Goal: Information Seeking & Learning: Learn about a topic

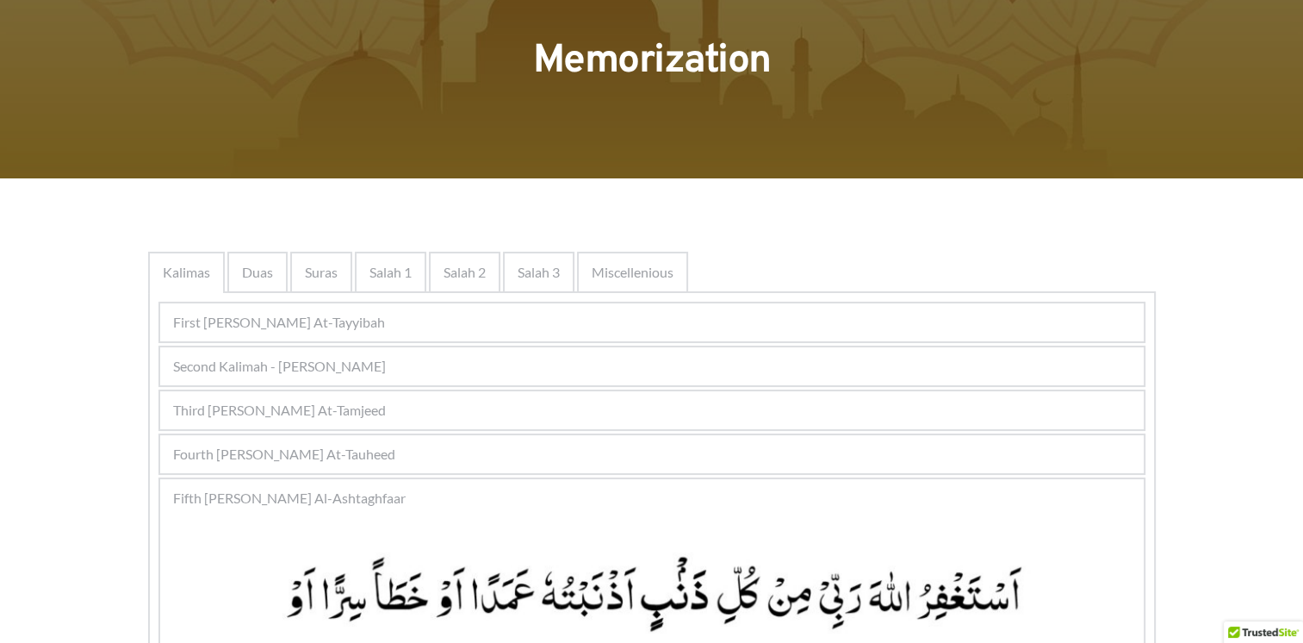
click at [367, 454] on span "Fourth Kalimah - Kalimah At-Tauheed" at bounding box center [284, 454] width 222 height 21
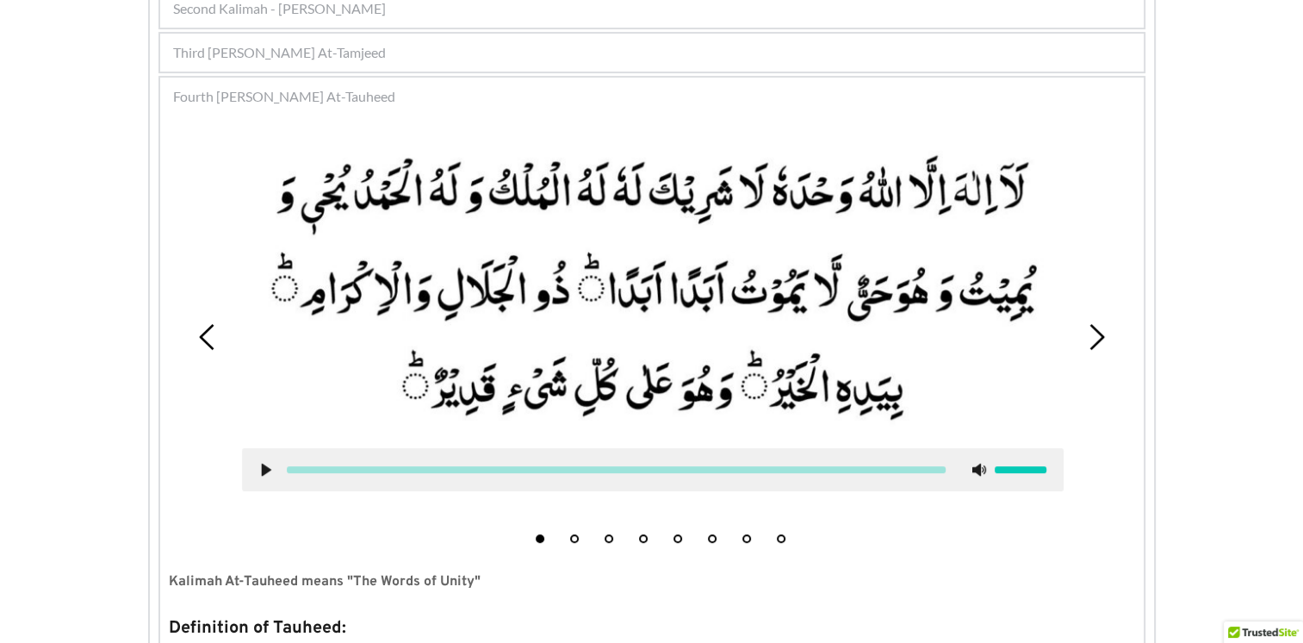
scroll to position [203, 0]
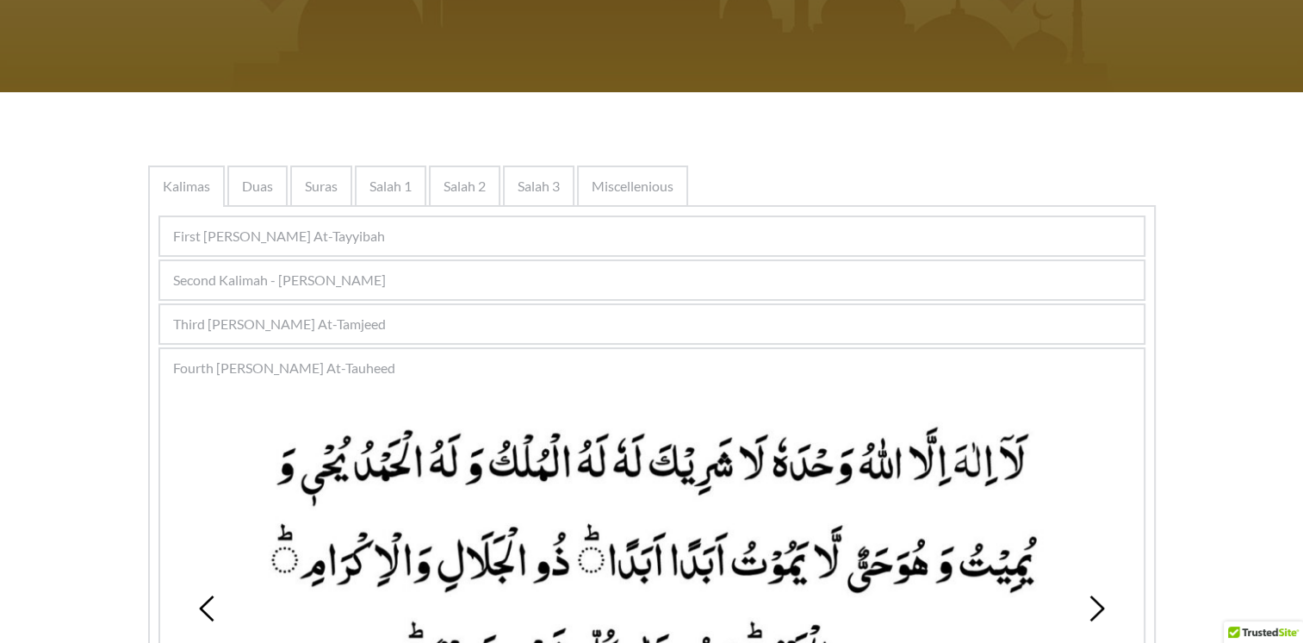
click at [382, 357] on span "Fourth Kalimah - Kalimah At-Tauheed" at bounding box center [284, 367] width 222 height 21
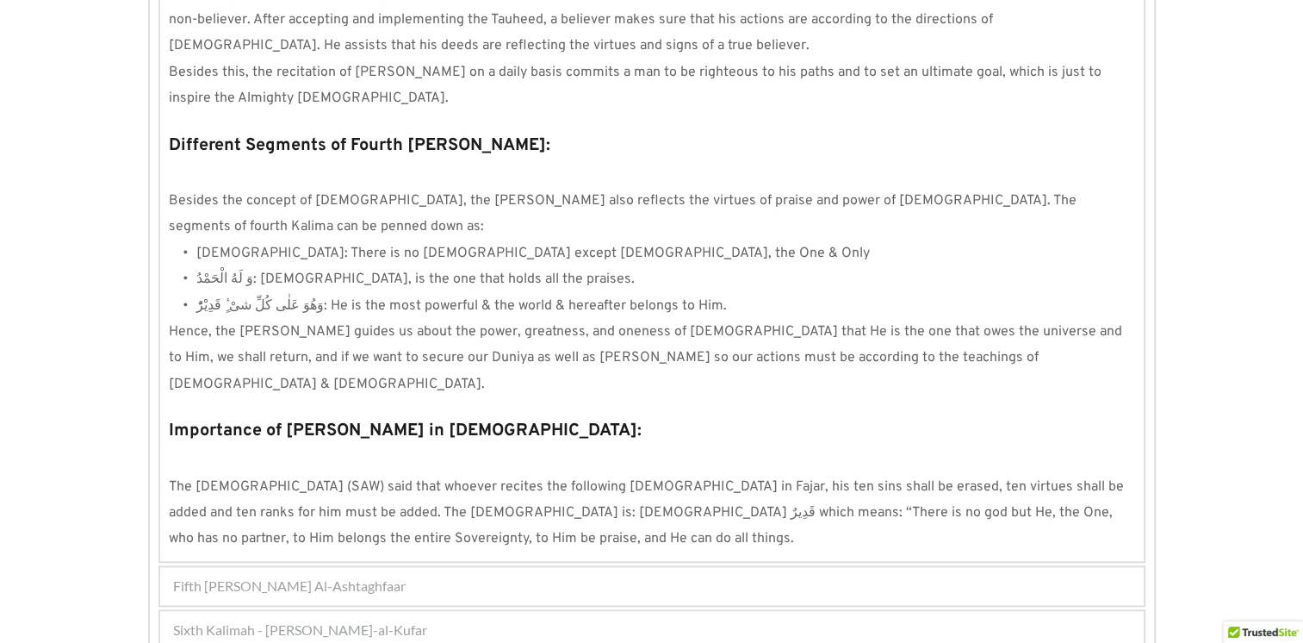
scroll to position [1564, 0]
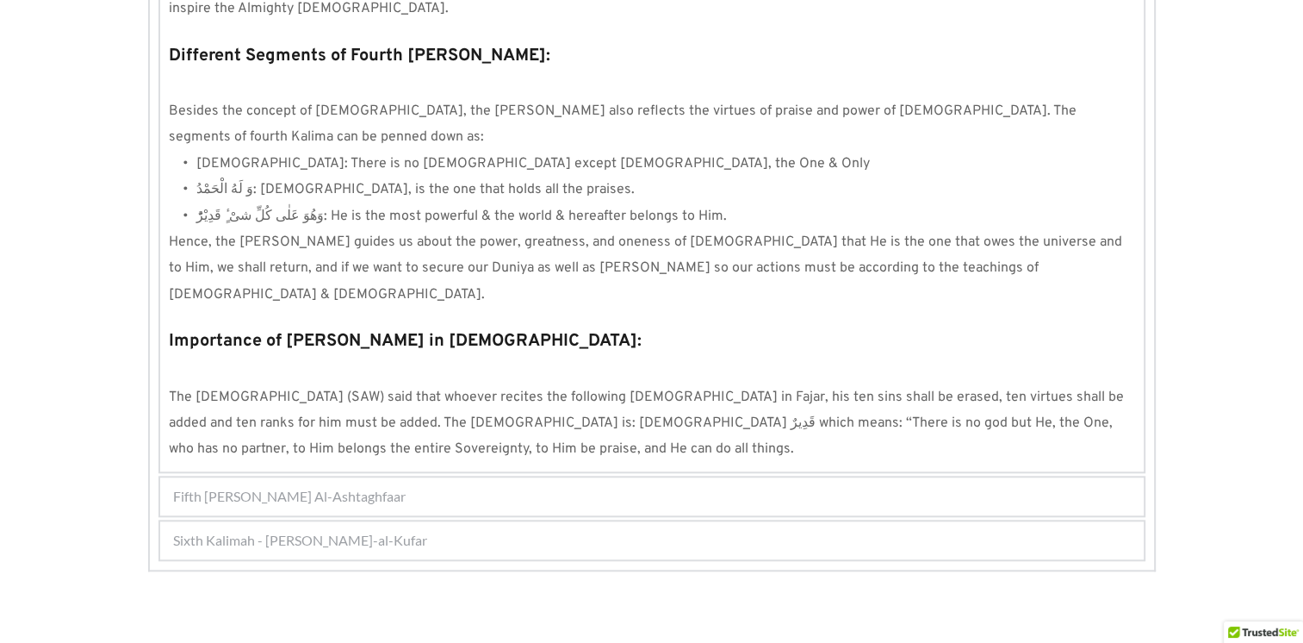
click at [452, 477] on div "Fifth Kalimah - Kalimah Al-Ashtaghfaar" at bounding box center [652, 496] width 984 height 38
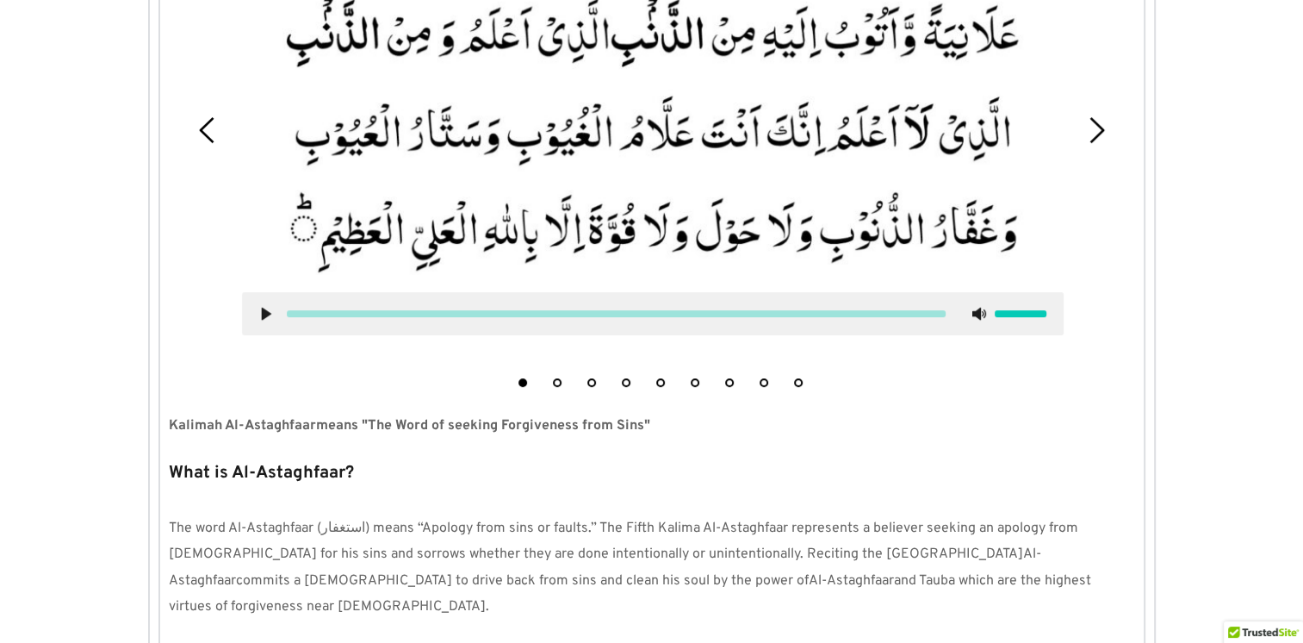
scroll to position [517, 0]
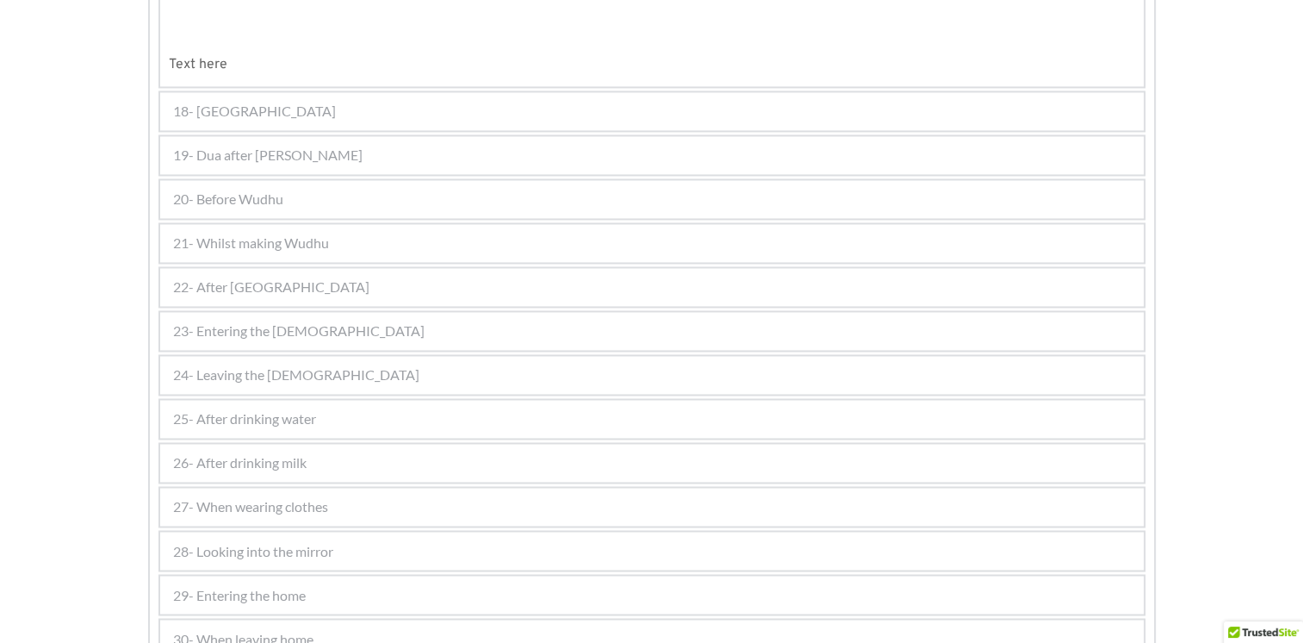
scroll to position [2757, 0]
click at [225, 112] on span "19- Dua after [PERSON_NAME]" at bounding box center [268, 115] width 190 height 21
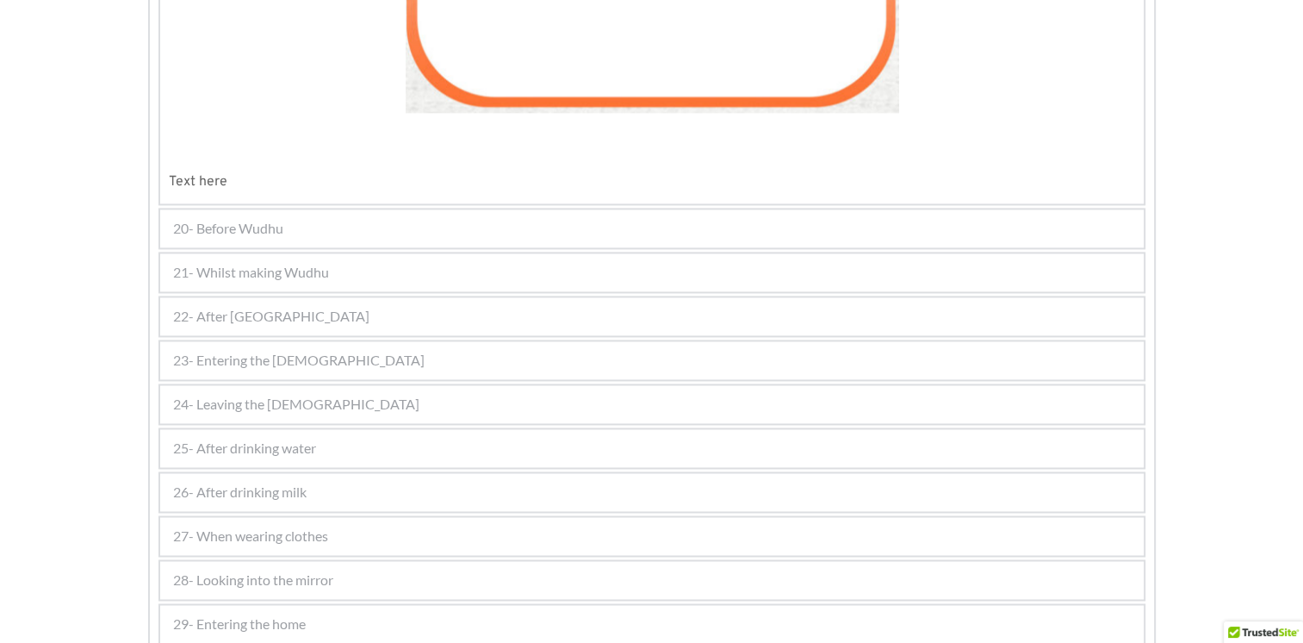
scroll to position [2560, 0]
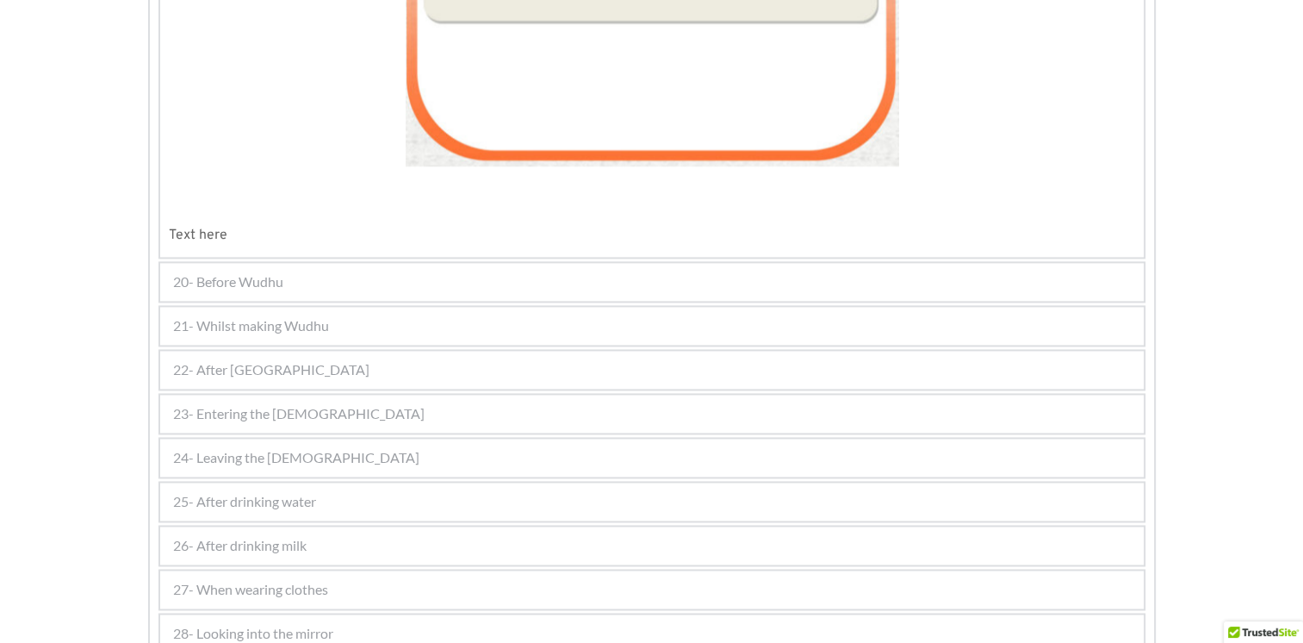
click at [292, 268] on div "20- Before Wudhu" at bounding box center [652, 282] width 984 height 38
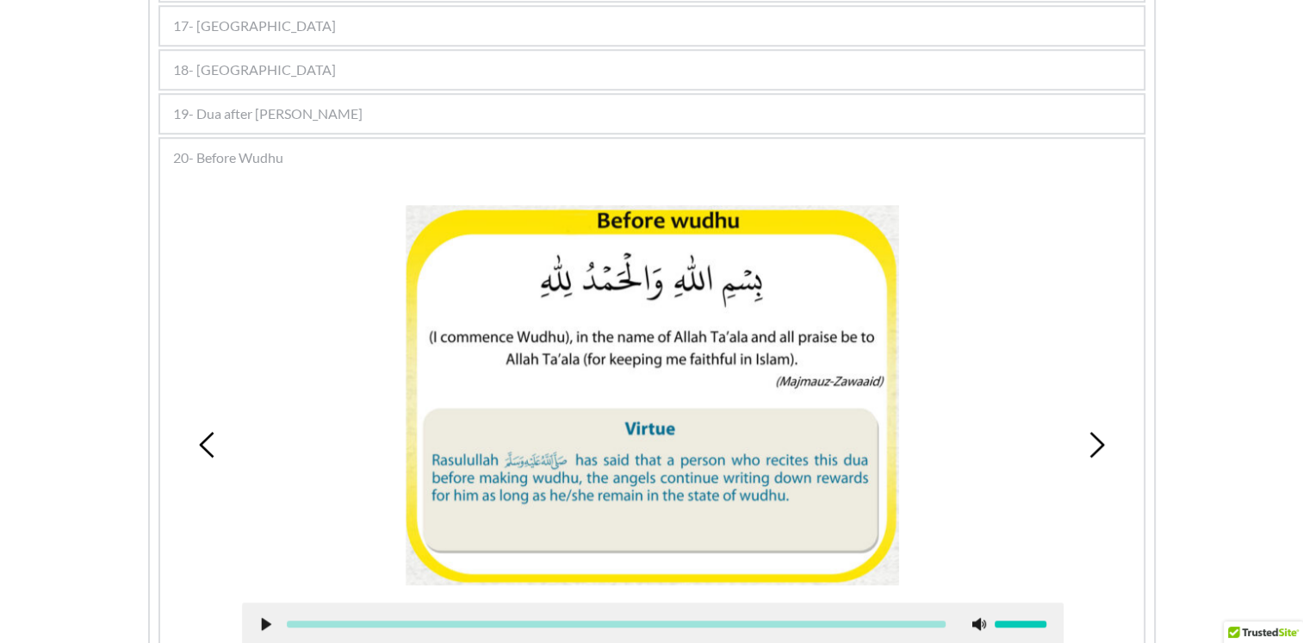
scroll to position [1110, 0]
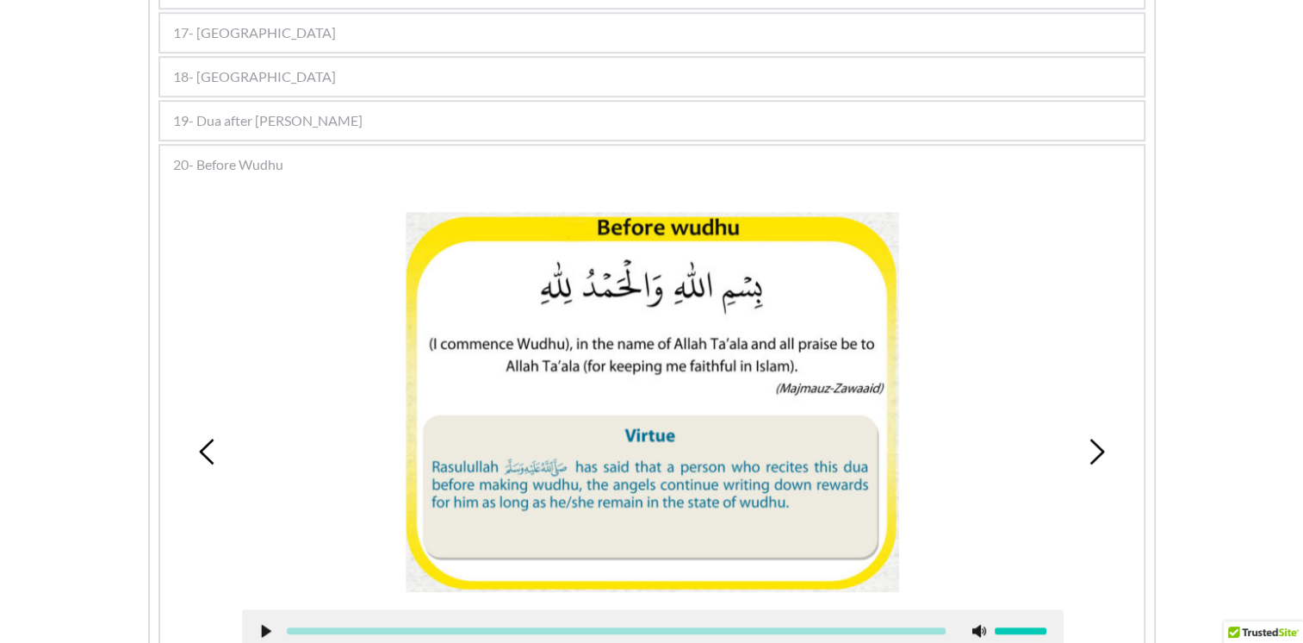
click at [308, 146] on div "20- Before Wudhu" at bounding box center [652, 165] width 984 height 38
click at [308, 102] on div "19- Dua after [PERSON_NAME]" at bounding box center [652, 121] width 984 height 38
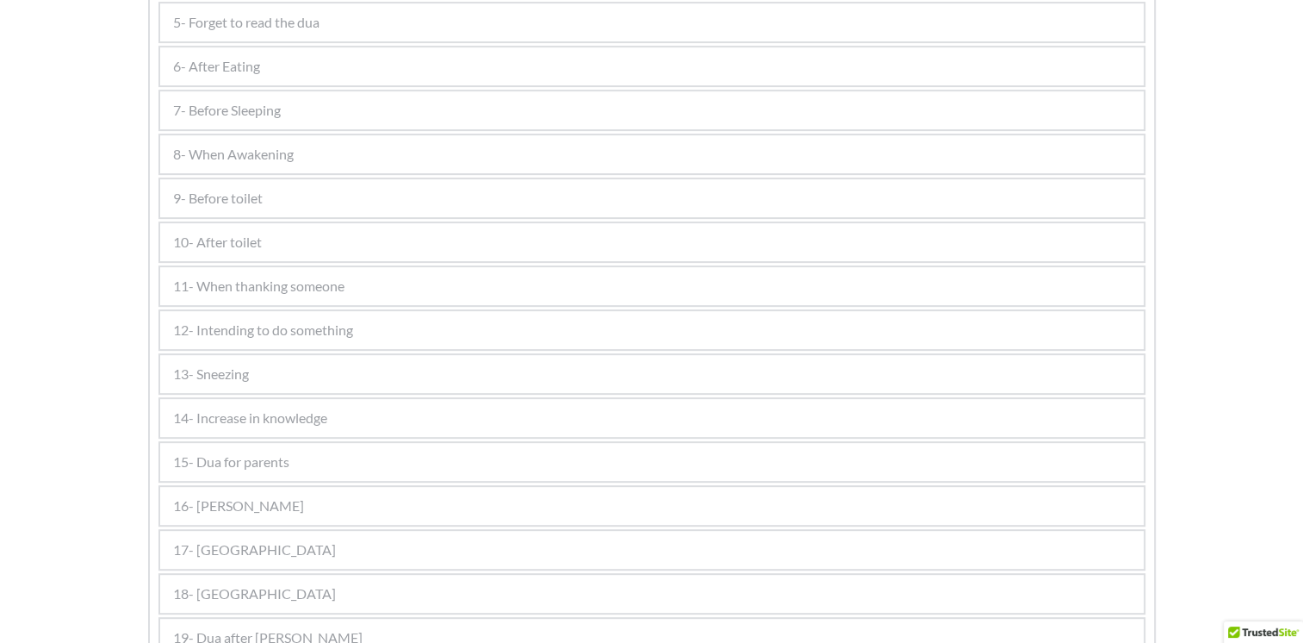
scroll to position [593, 0]
click at [259, 188] on span "9- Before toilet" at bounding box center [218, 198] width 90 height 21
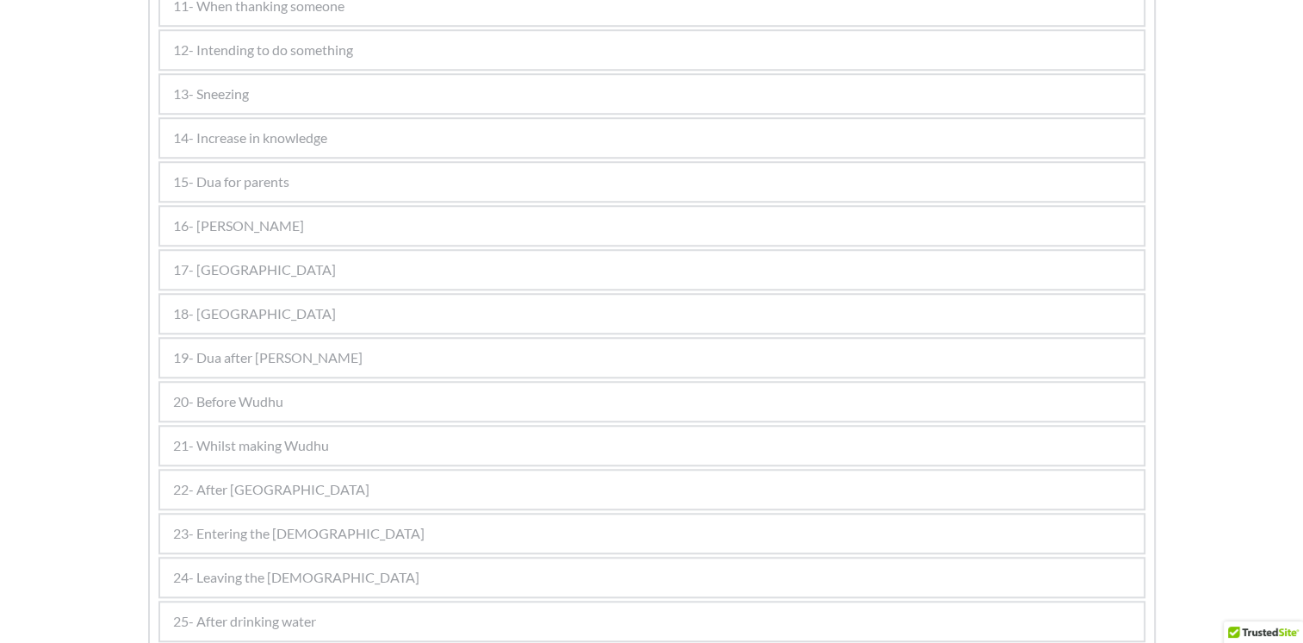
scroll to position [1411, 0]
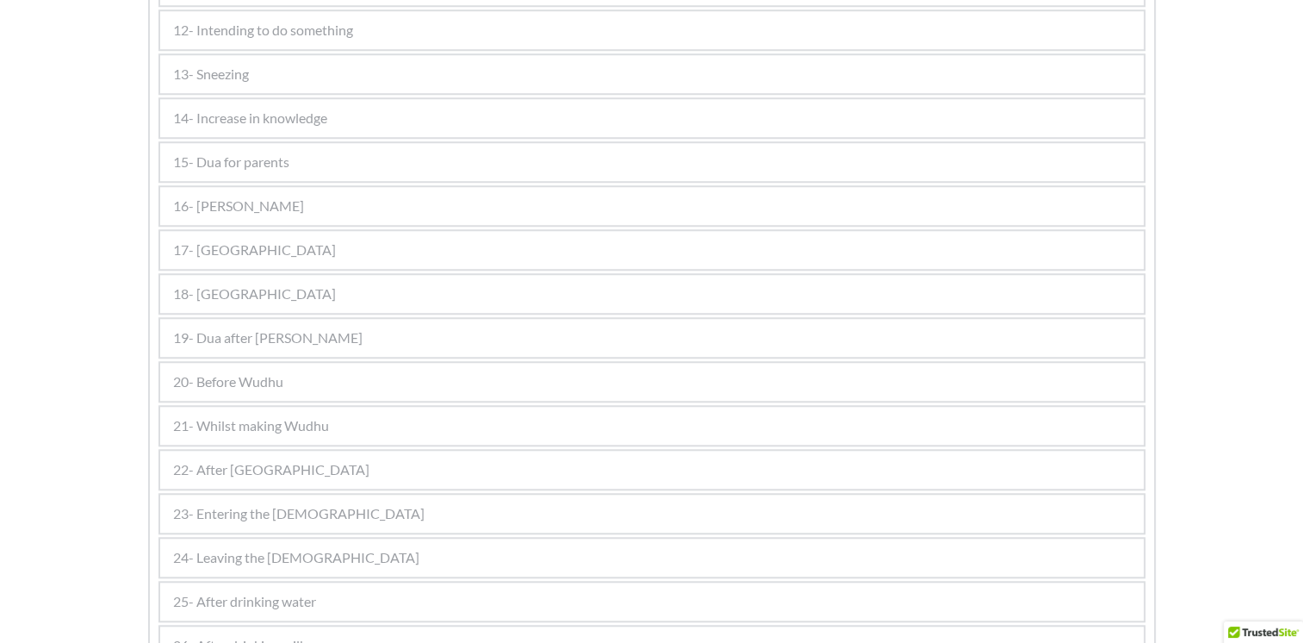
click at [242, 329] on span "19- Dua after [PERSON_NAME]" at bounding box center [268, 337] width 190 height 21
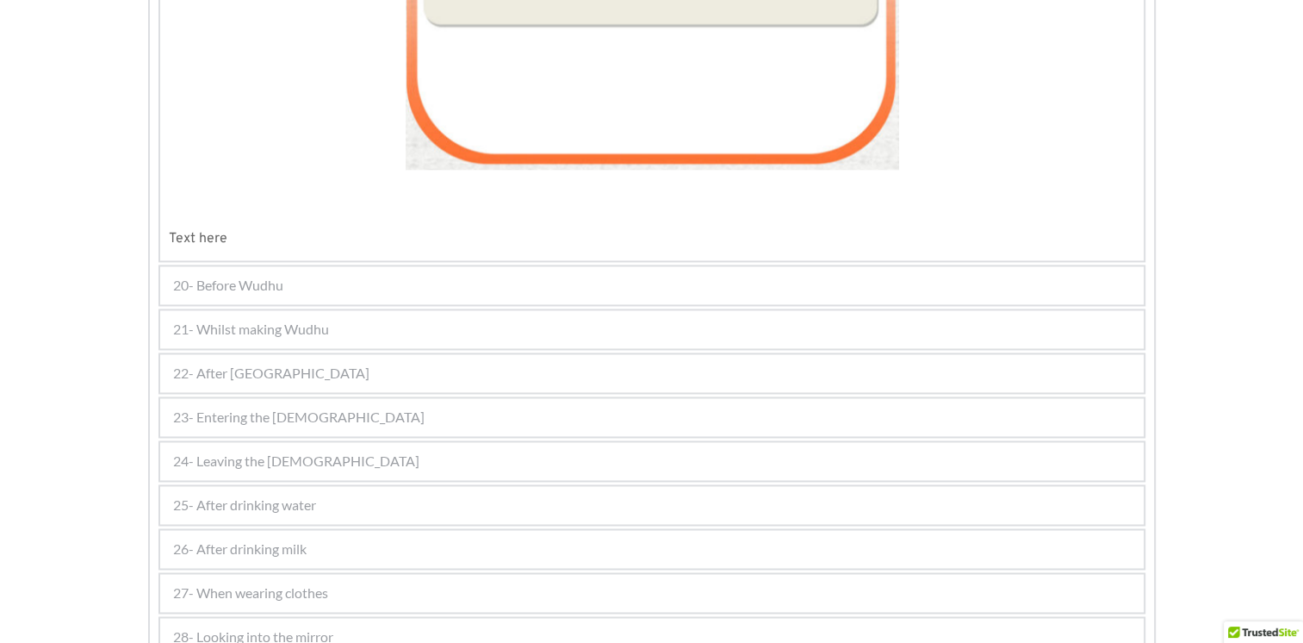
scroll to position [2544, 0]
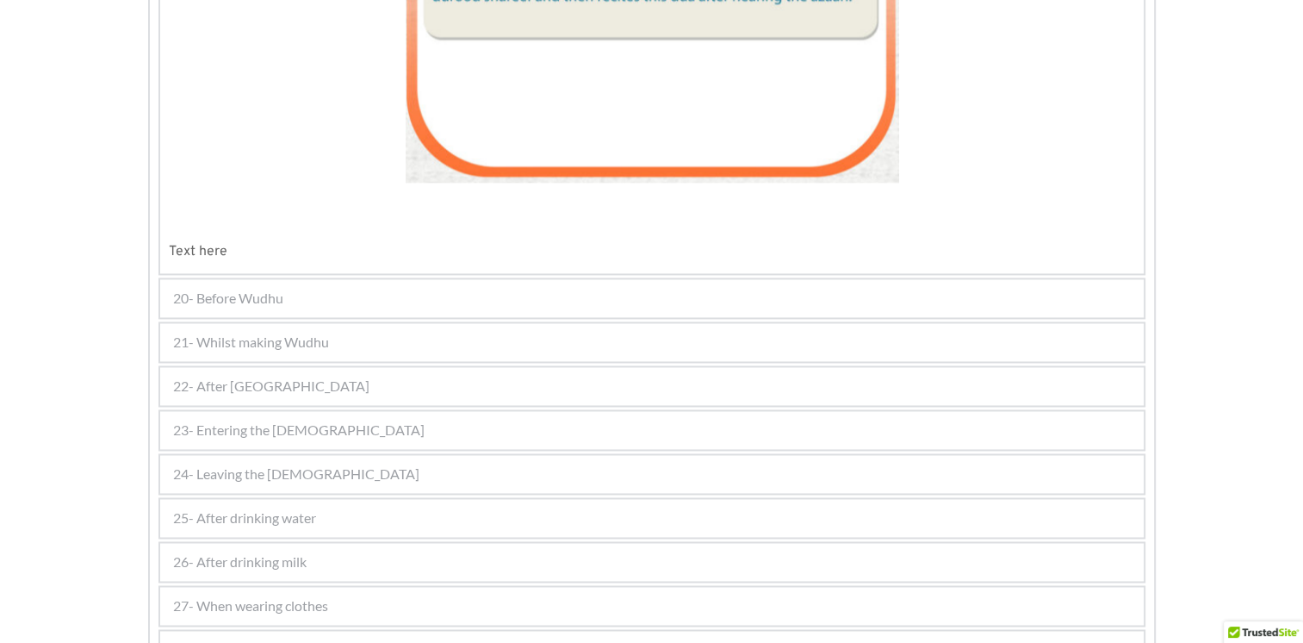
click at [294, 282] on div "20- Before Wudhu" at bounding box center [652, 298] width 984 height 38
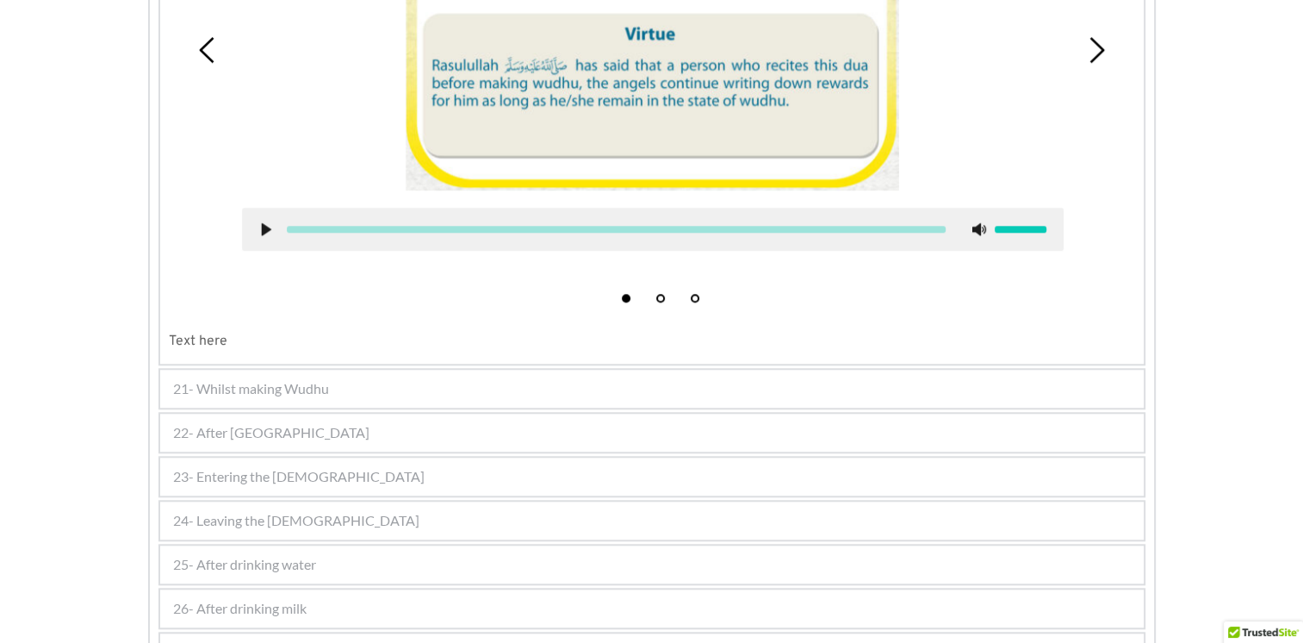
scroll to position [1513, 0]
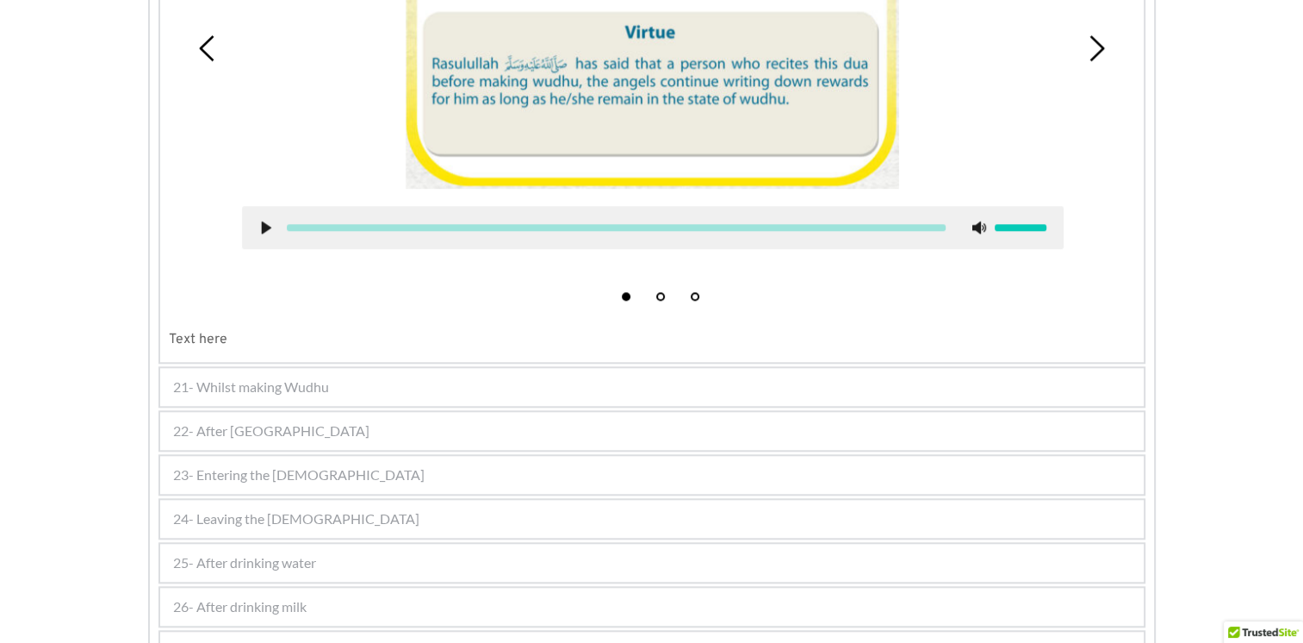
click at [234, 376] on span "21- Whilst making Wudhu" at bounding box center [251, 386] width 156 height 21
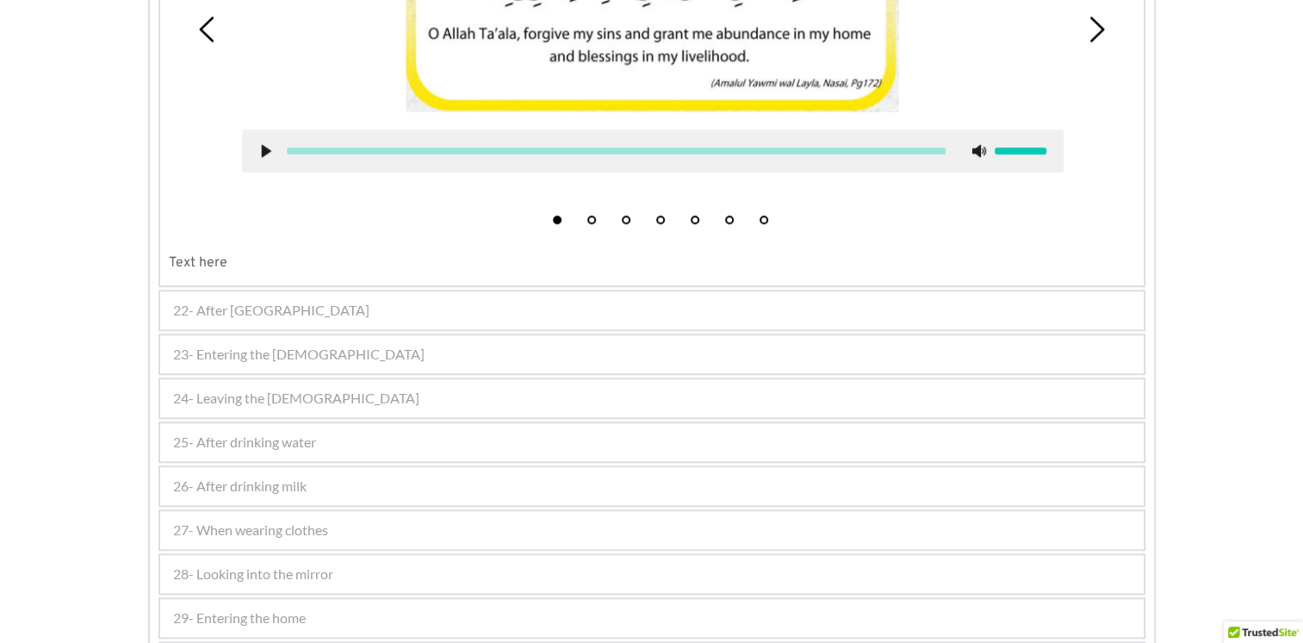
scroll to position [1526, 0]
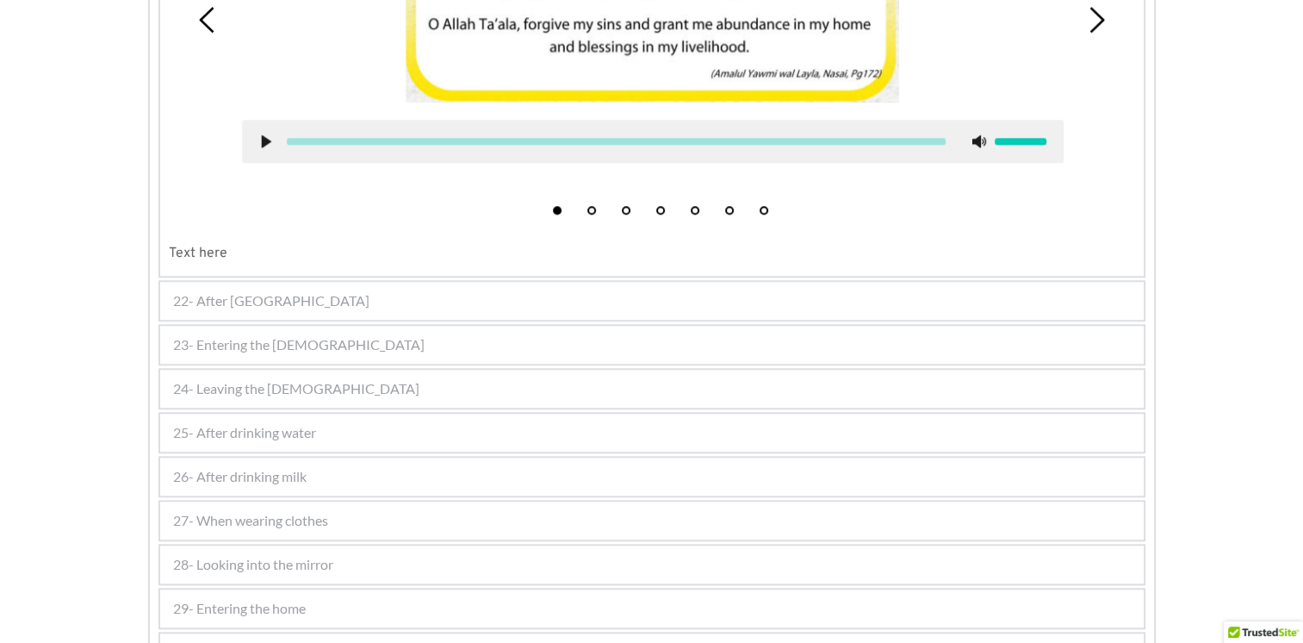
click at [276, 285] on div "22- After [GEOGRAPHIC_DATA]" at bounding box center [652, 301] width 984 height 38
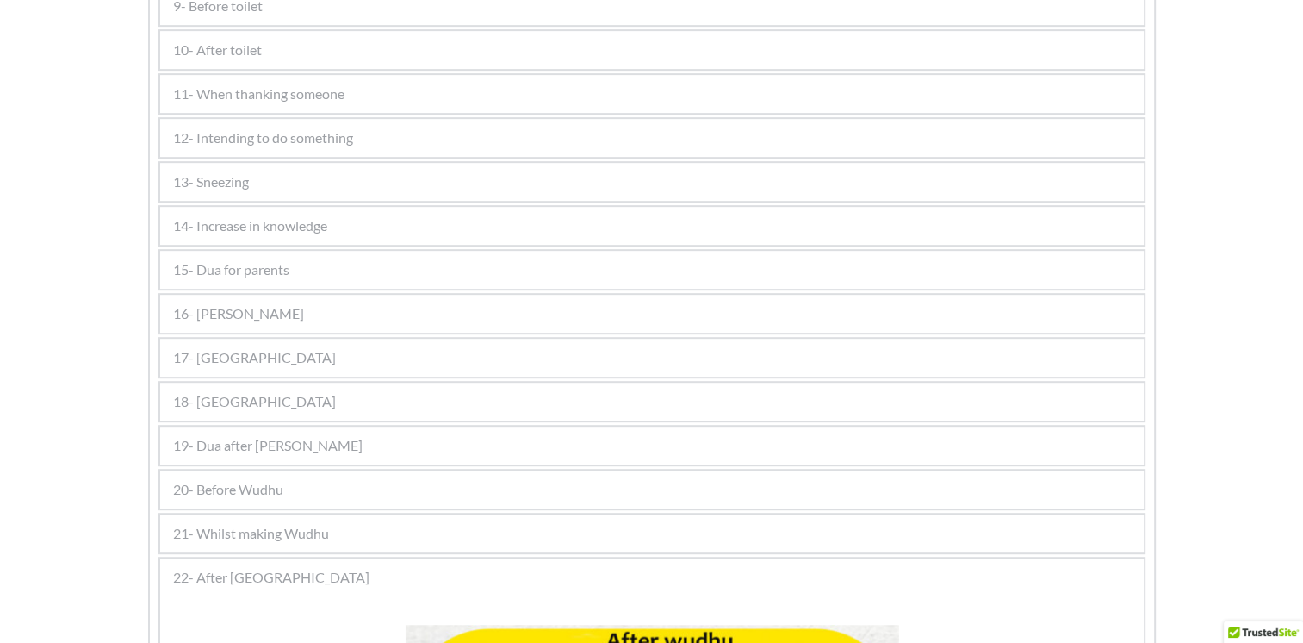
scroll to position [770, 0]
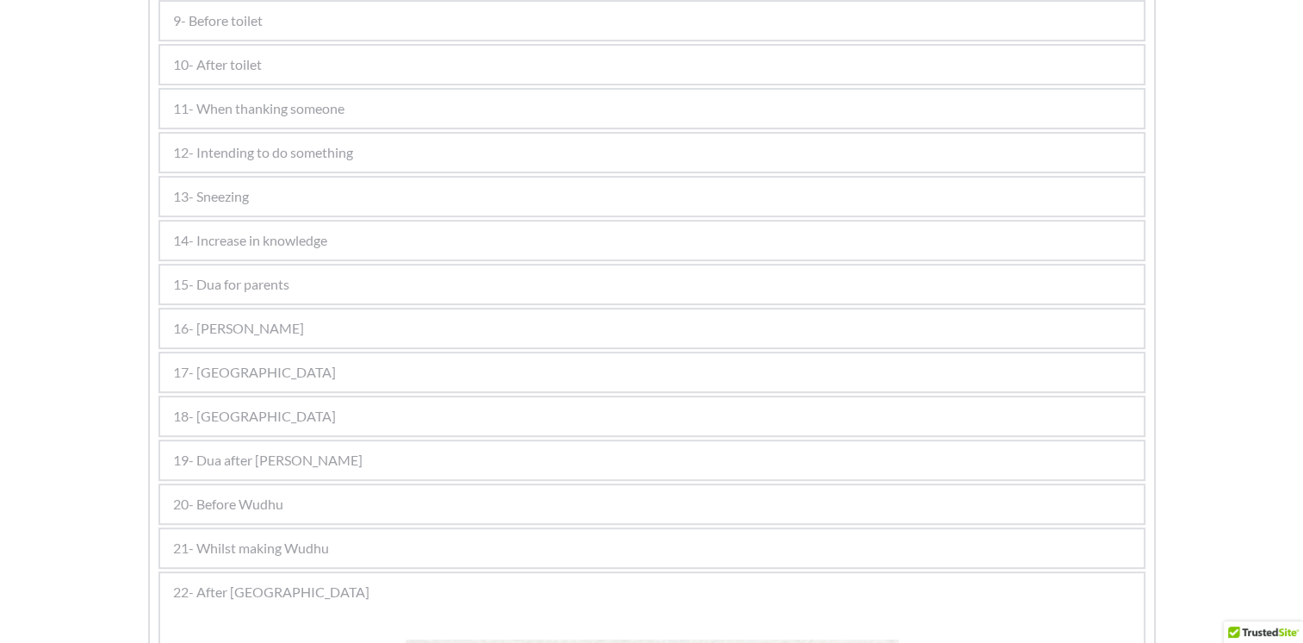
click at [241, 543] on span "21- Whilst making Wudhu" at bounding box center [251, 548] width 156 height 21
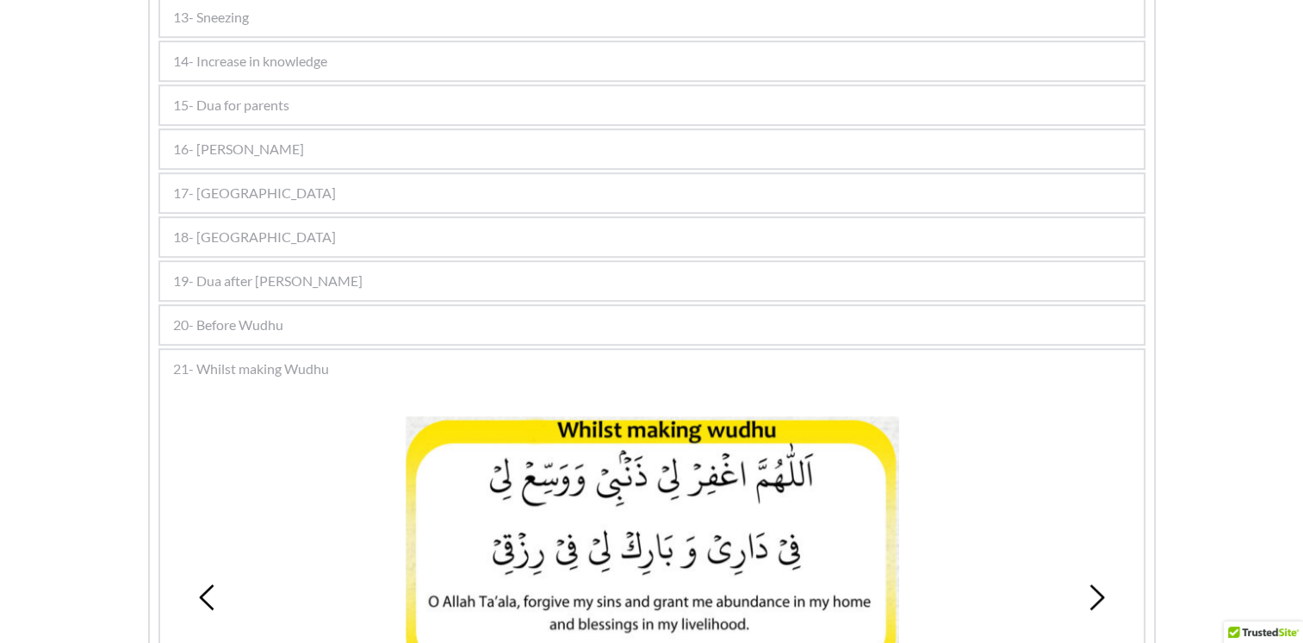
scroll to position [942, 0]
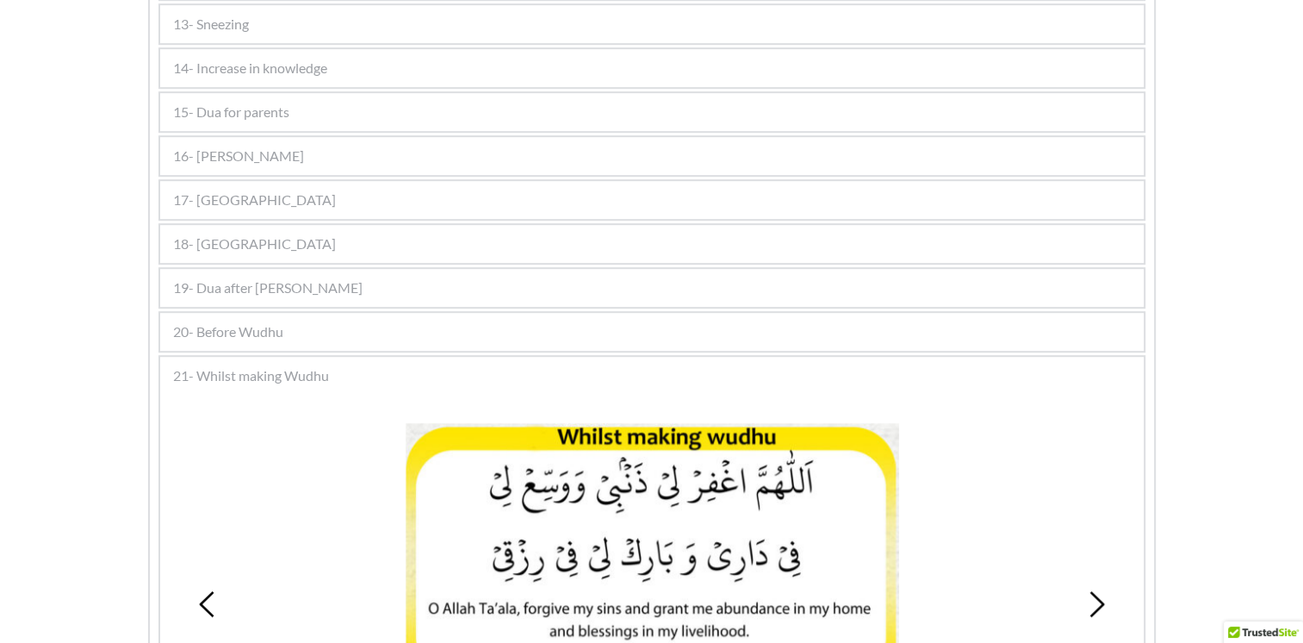
click at [262, 277] on span "19- Dua after [PERSON_NAME]" at bounding box center [268, 287] width 190 height 21
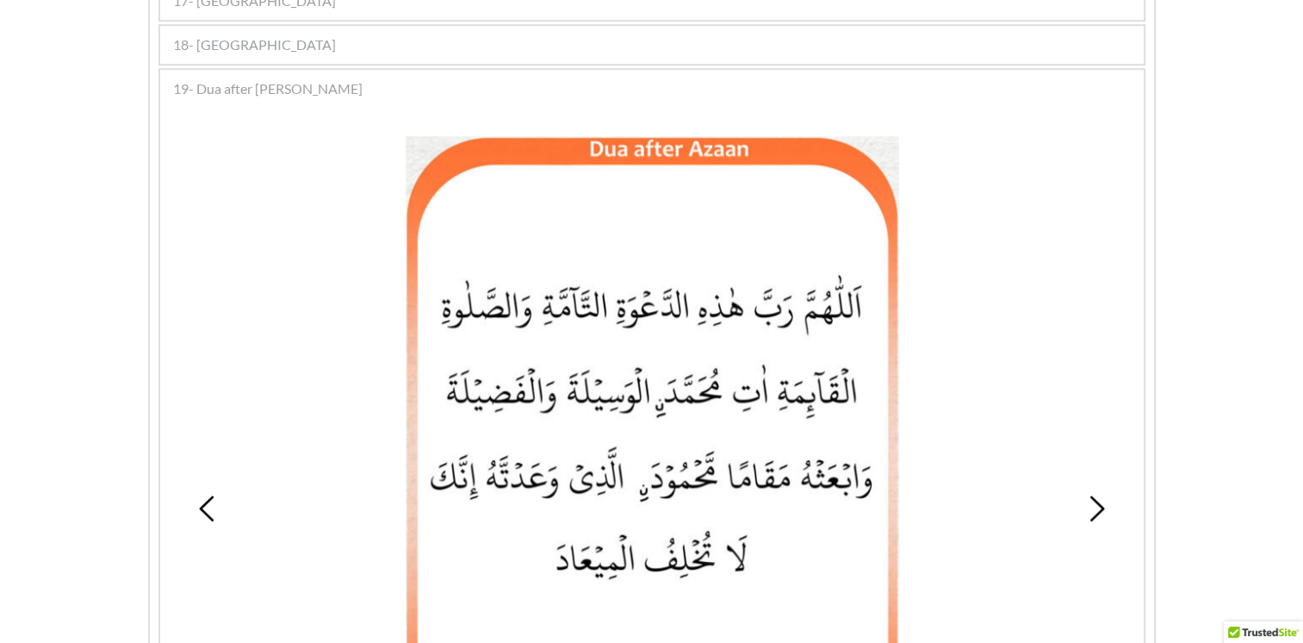
scroll to position [1215, 0]
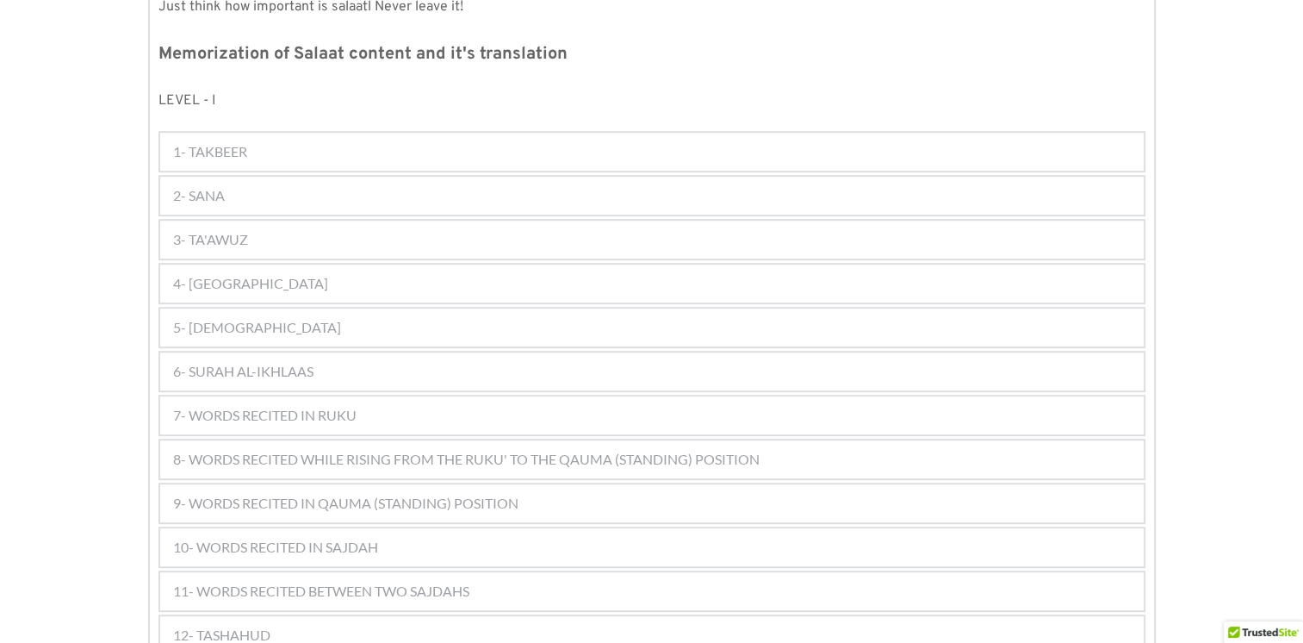
scroll to position [885, 0]
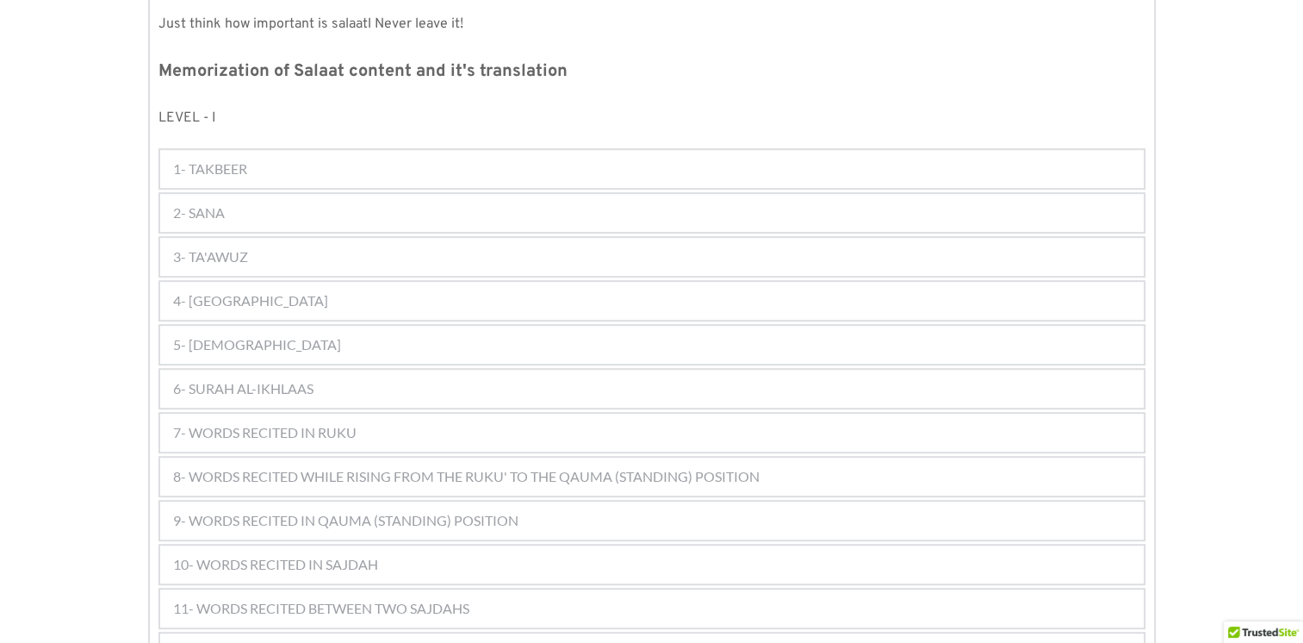
click at [289, 378] on span "6- SURAH AL-IKHLAAS" at bounding box center [243, 388] width 140 height 21
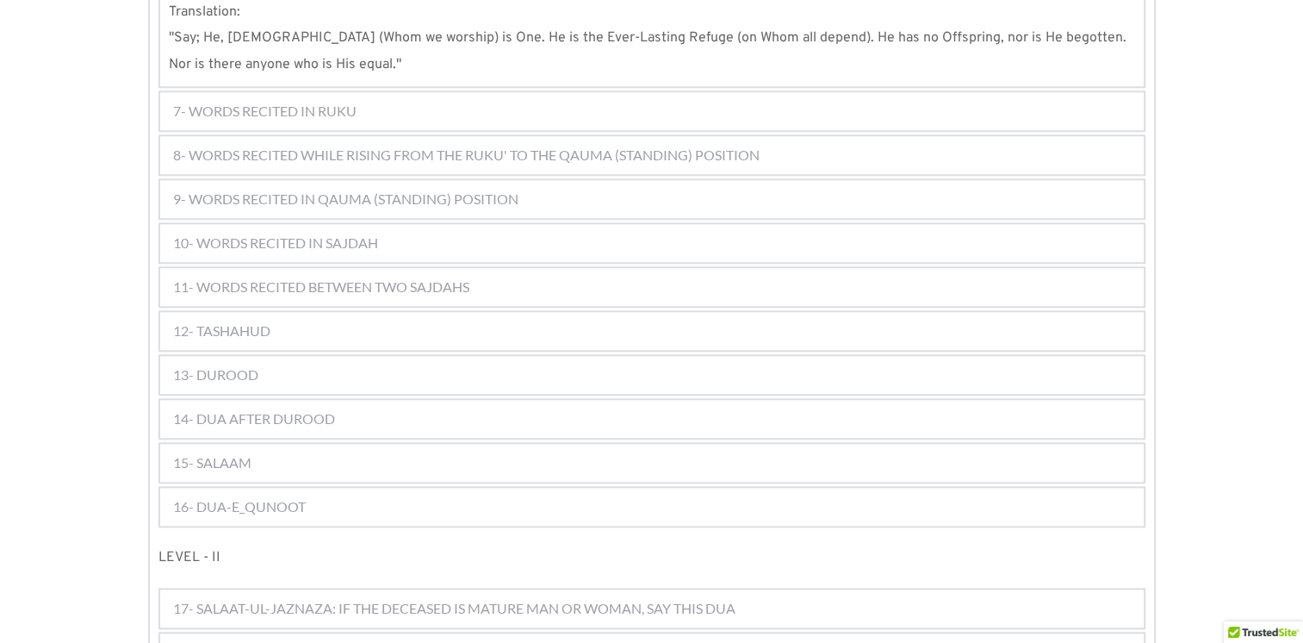
scroll to position [1660, 0]
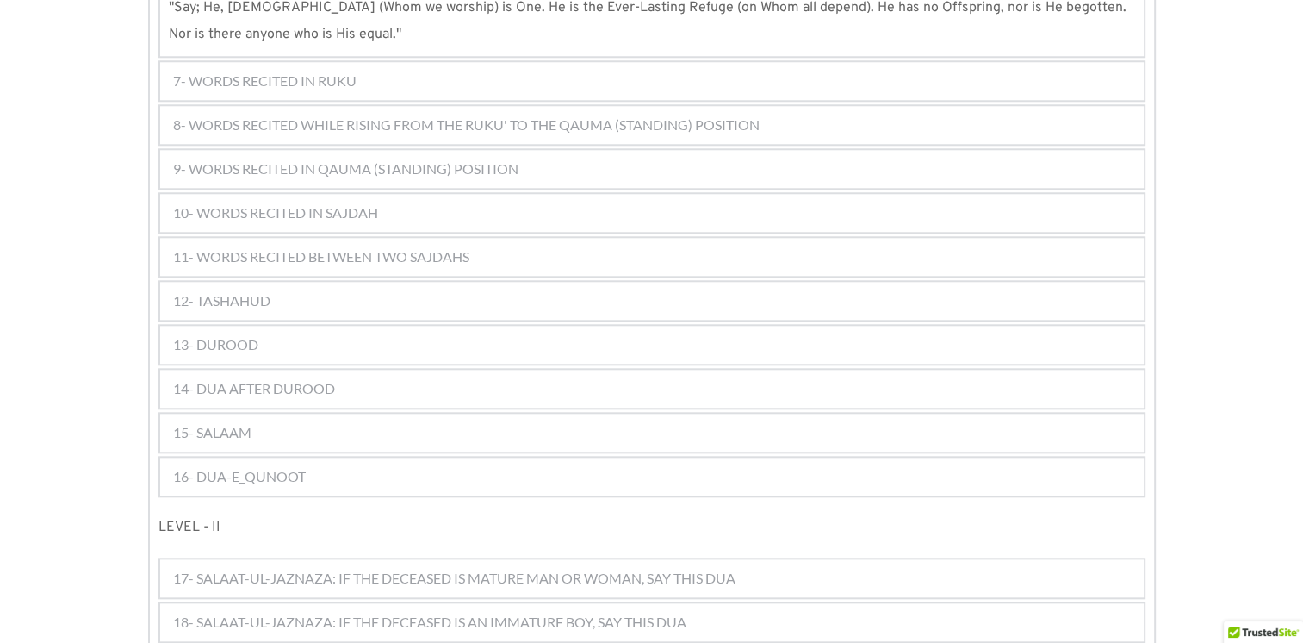
click at [419, 246] on span "11- WORDS RECITED BETWEEN TWO SAJDAHS" at bounding box center [321, 256] width 296 height 21
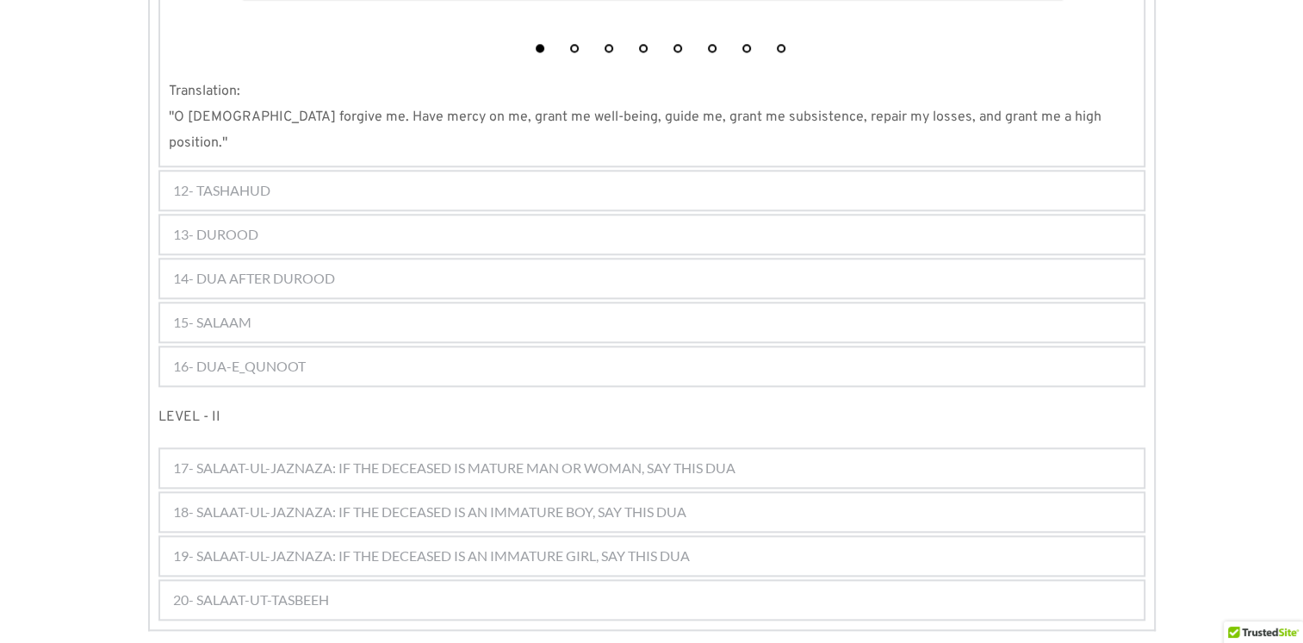
scroll to position [1833, 0]
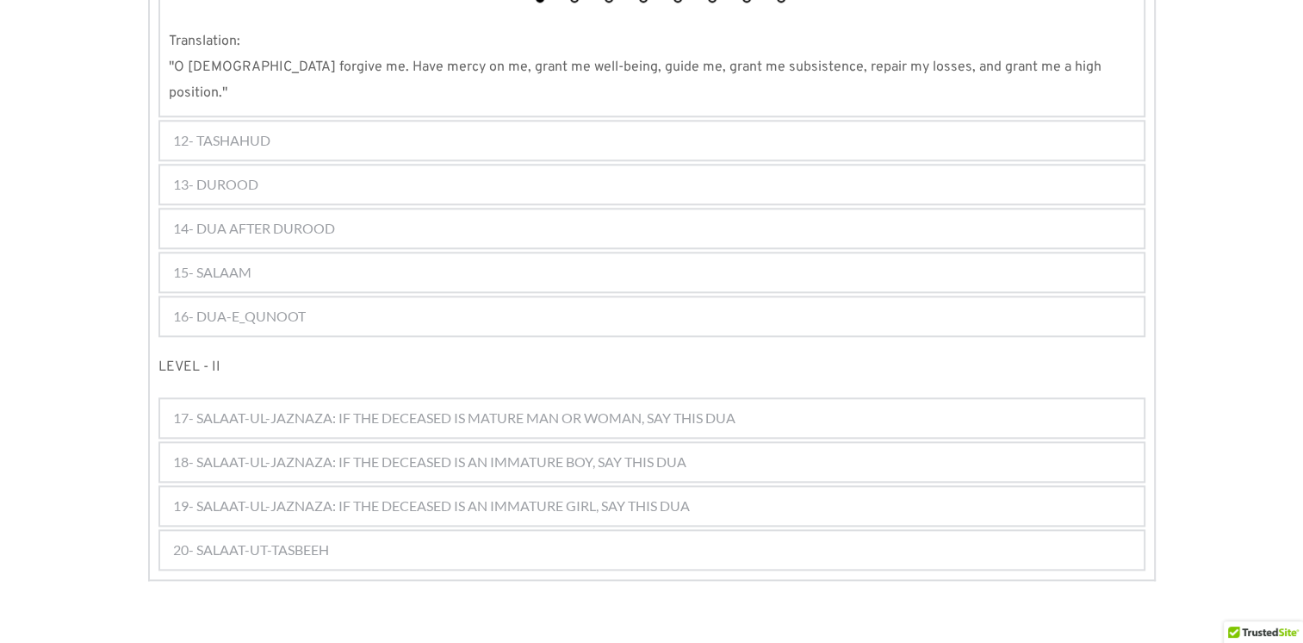
click at [312, 297] on div "16- DUA-E_QUNOOT" at bounding box center [652, 316] width 984 height 38
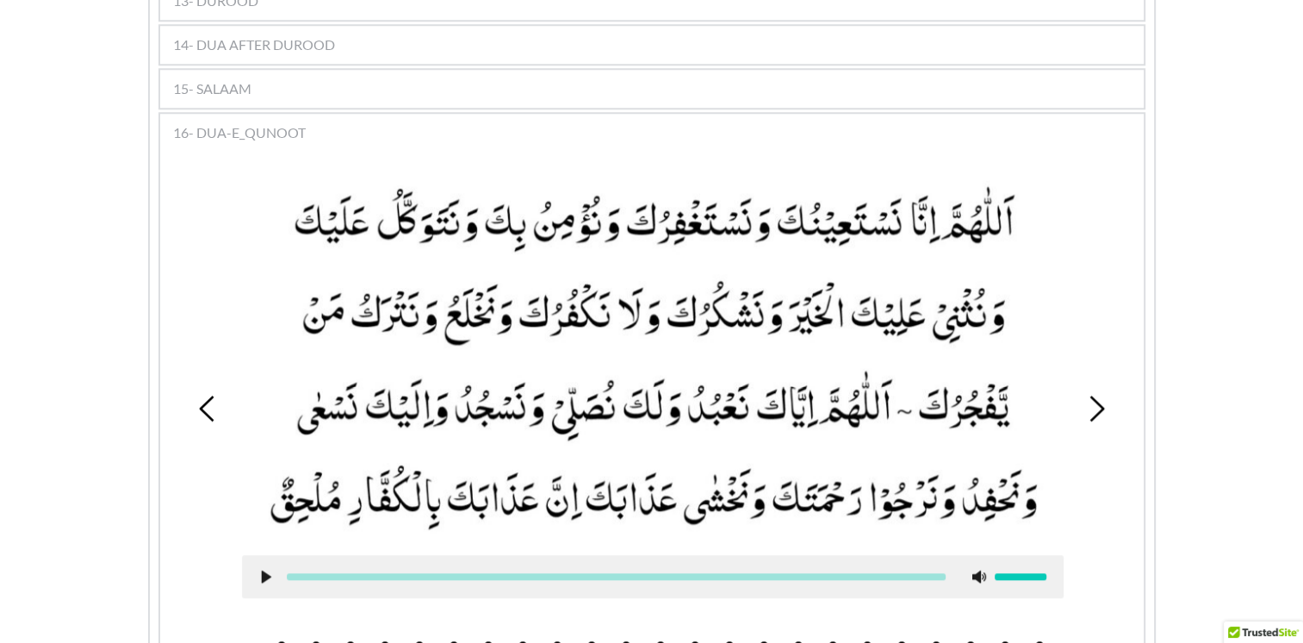
scroll to position [1181, 0]
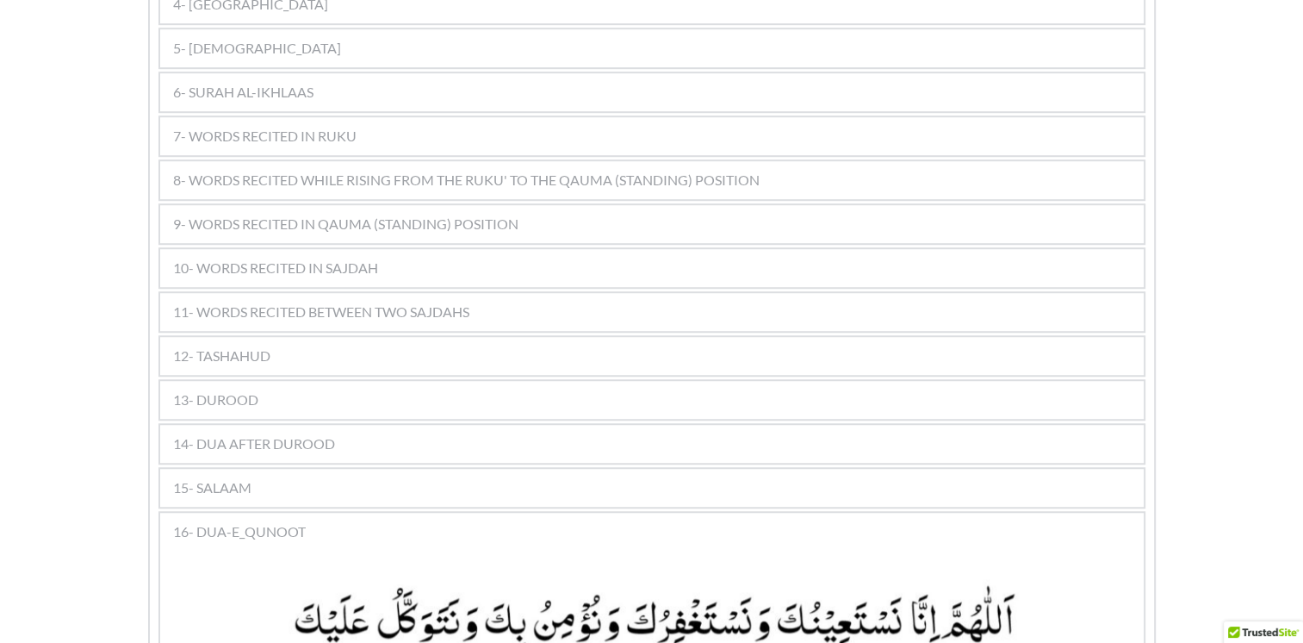
click at [221, 337] on div "12- TASHAHUD" at bounding box center [652, 356] width 984 height 38
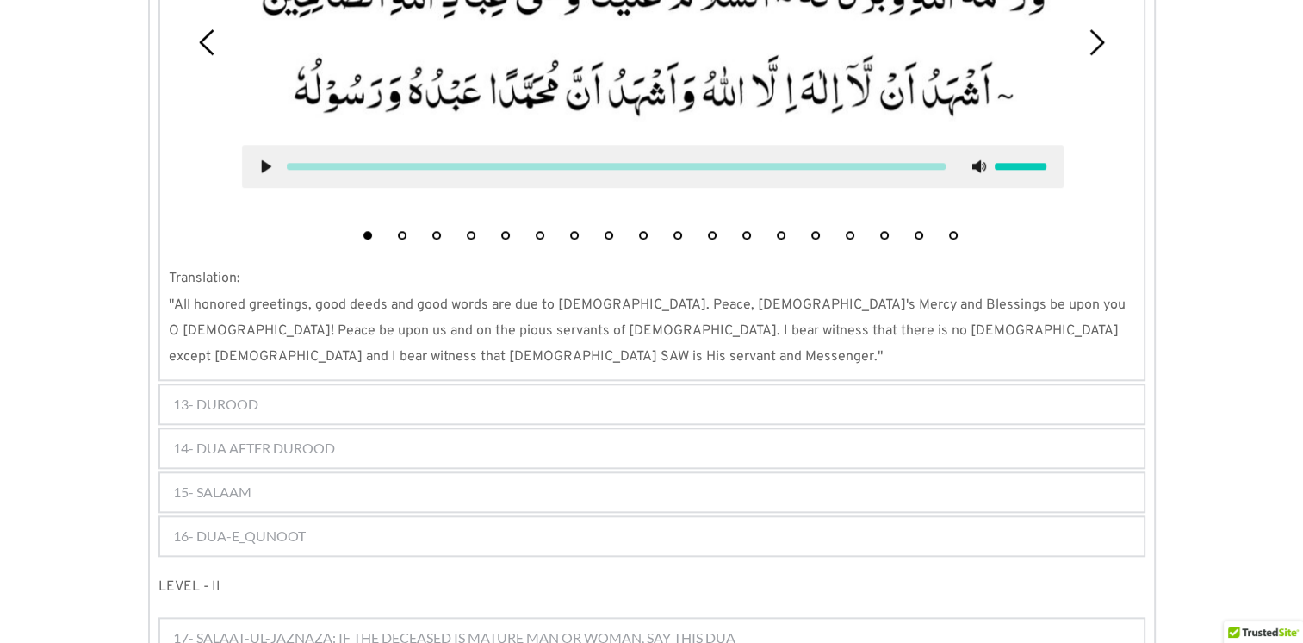
scroll to position [1946, 0]
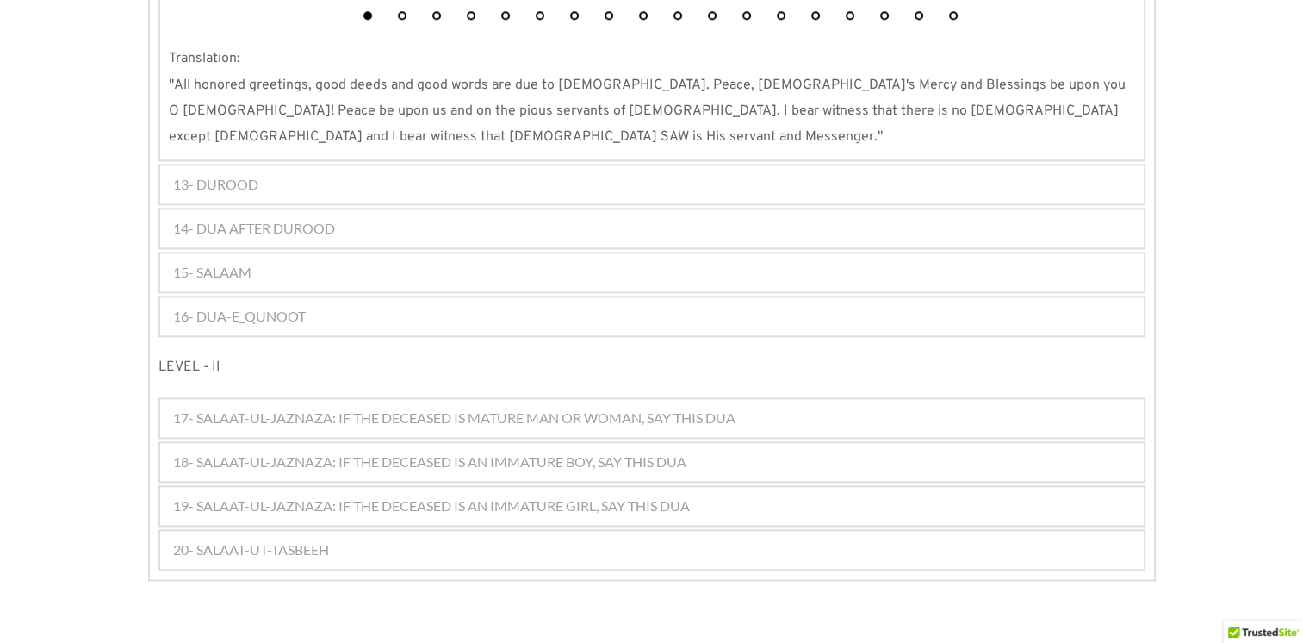
click at [603, 297] on div "16- DUA-E_QUNOOT" at bounding box center [652, 316] width 984 height 38
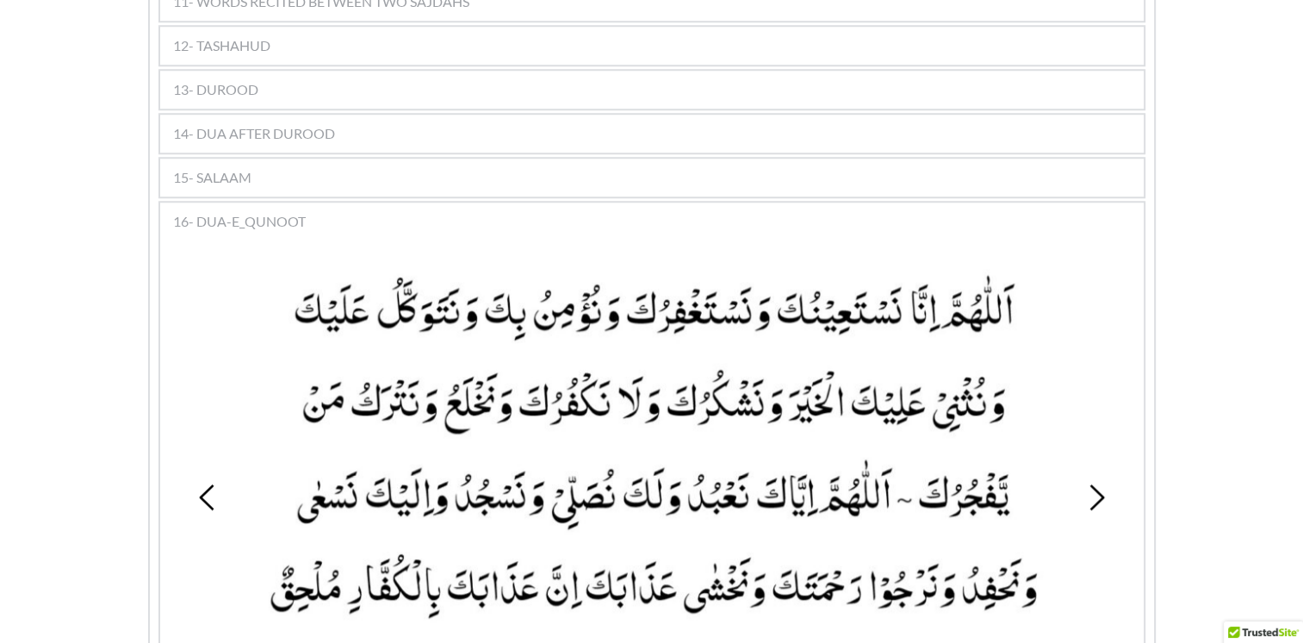
scroll to position [1439, 0]
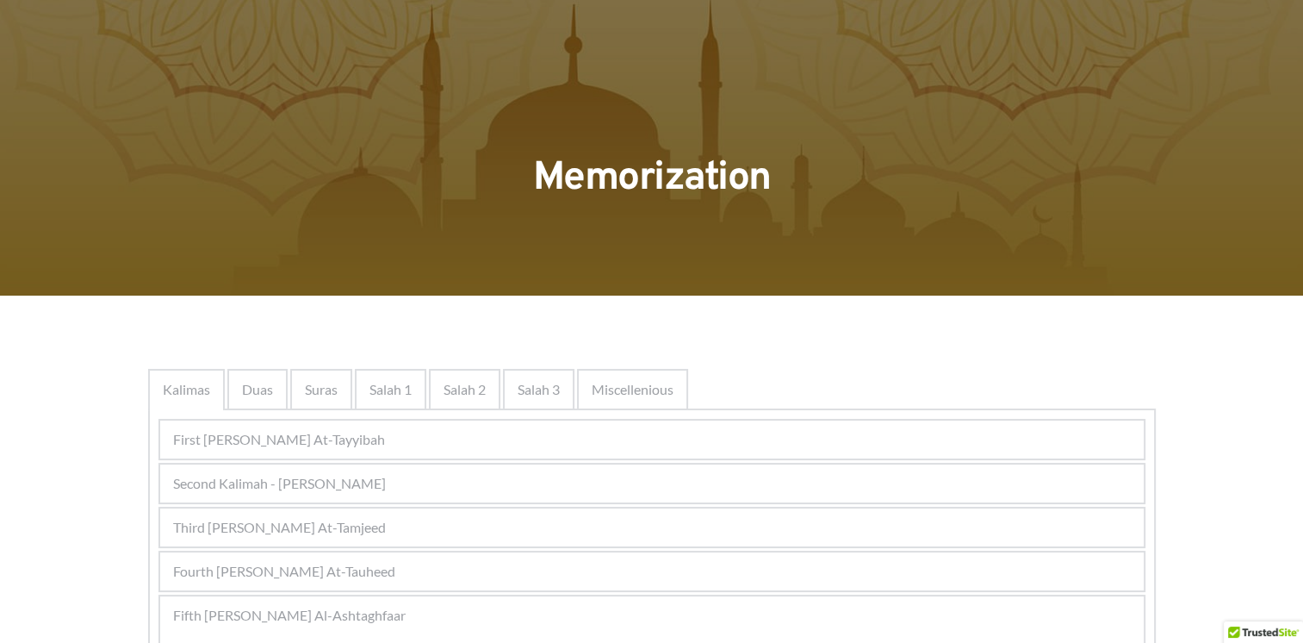
click at [414, 477] on div "Second Kalimah - Kalimah Ash-Shahdah" at bounding box center [652, 483] width 984 height 38
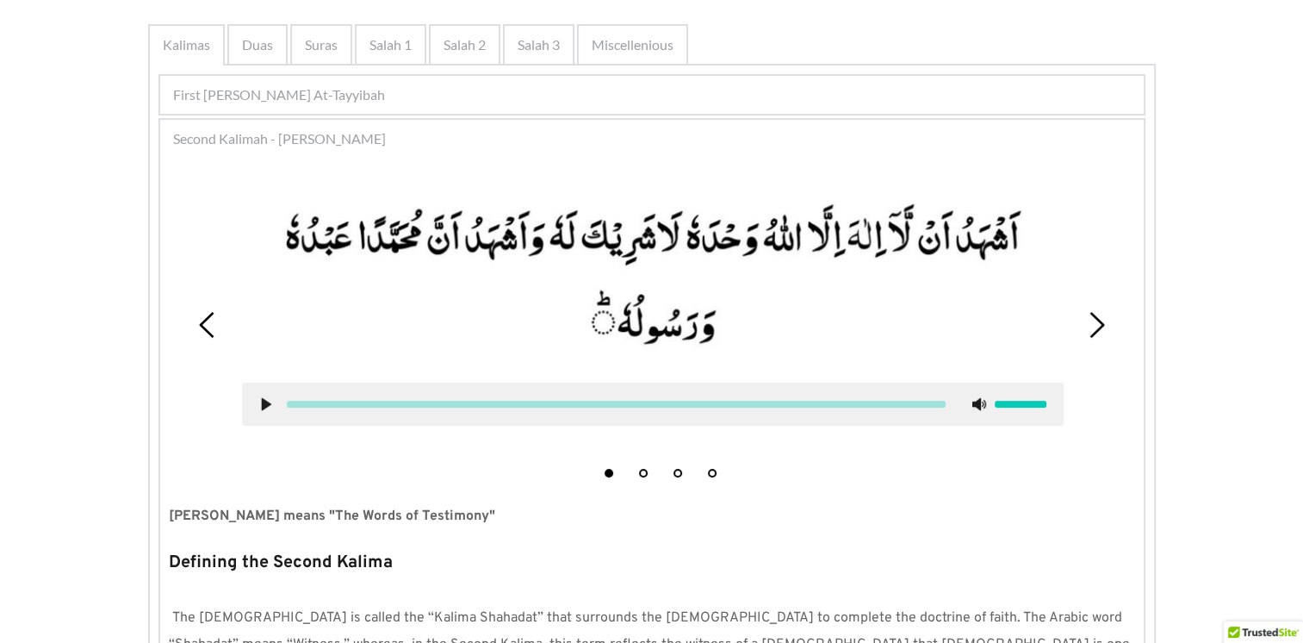
scroll to position [1800, 0]
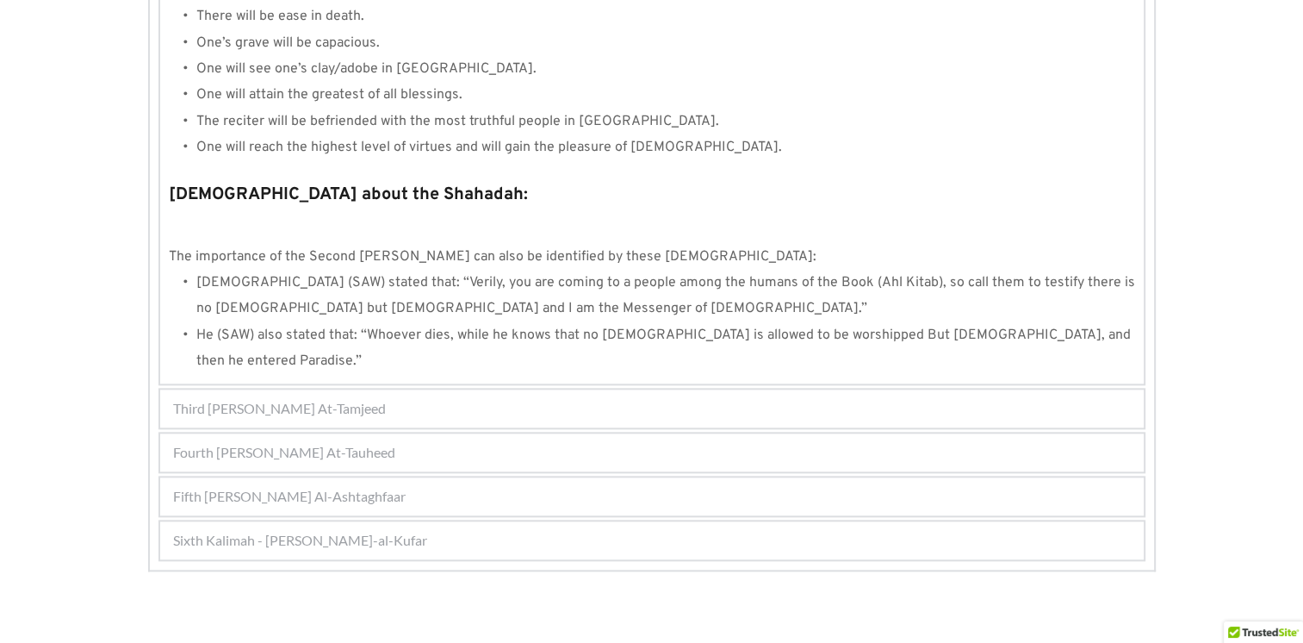
click at [501, 521] on div "Sixth Kalimah - Kalimah Radd-al-Kufar" at bounding box center [652, 540] width 984 height 38
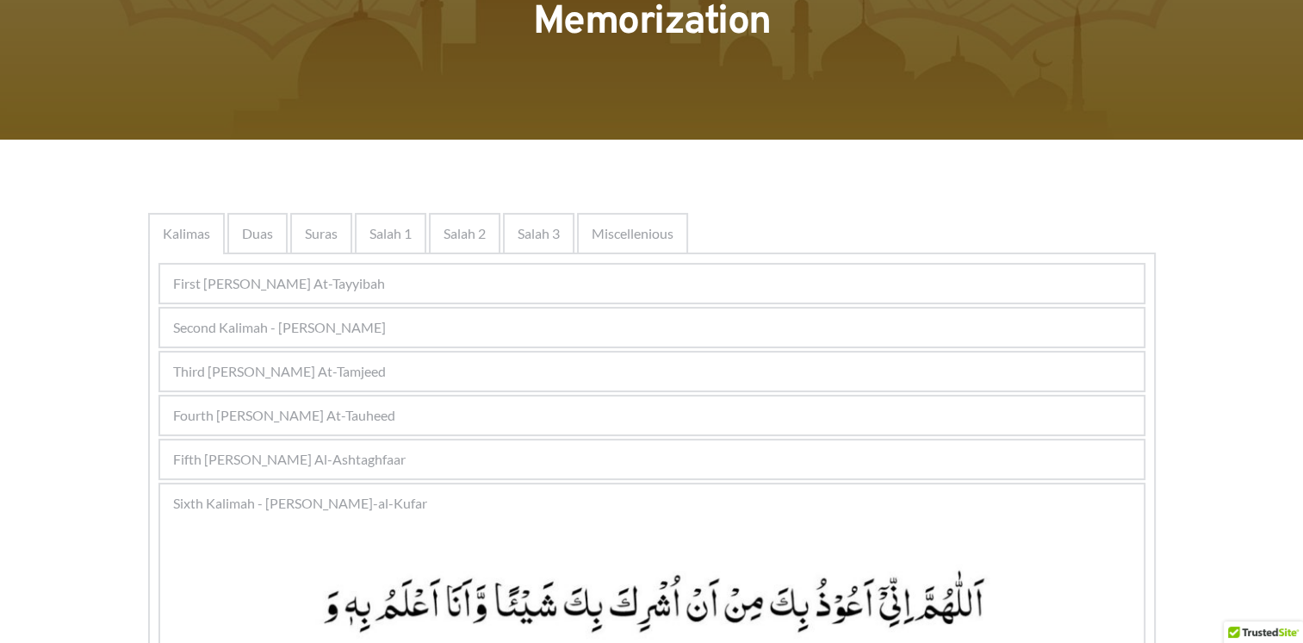
scroll to position [146, 0]
